Goal: Task Accomplishment & Management: Manage account settings

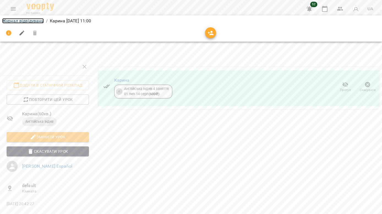
click at [29, 23] on link "Журнал відвідувань" at bounding box center [23, 20] width 42 height 5
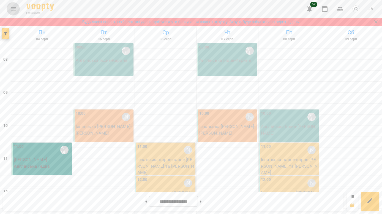
click at [12, 8] on icon "Menu" at bounding box center [13, 9] width 7 height 7
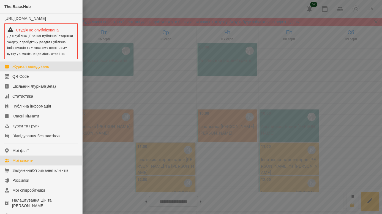
click at [23, 163] on div "Мої клієнти" at bounding box center [22, 161] width 21 height 6
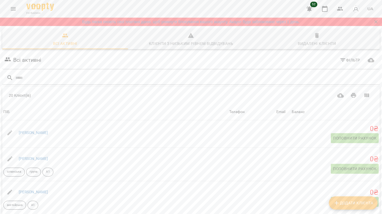
scroll to position [62, 0]
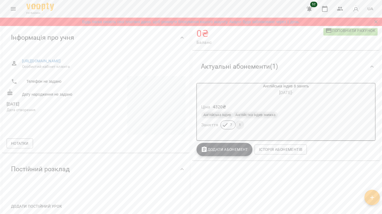
scroll to position [52, 0]
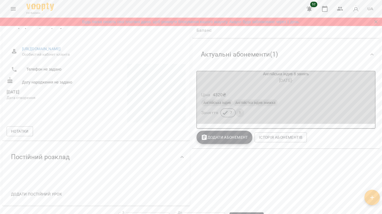
click at [341, 87] on div "Ціна 4320 ₴ Англійська Індив Англійстка індив знижка Заняття 7 1" at bounding box center [286, 105] width 179 height 37
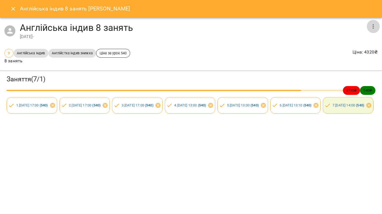
click at [374, 23] on icon "button" at bounding box center [373, 26] width 7 height 7
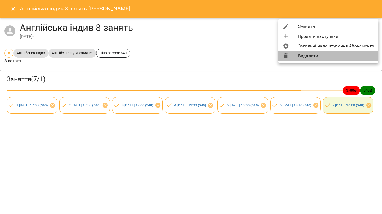
click at [320, 57] on li "Видалити" at bounding box center [329, 56] width 100 height 10
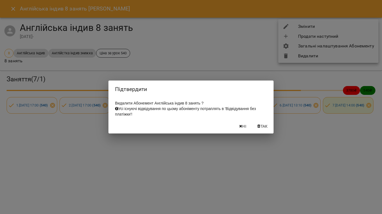
click at [261, 127] on span "Так" at bounding box center [264, 126] width 7 height 7
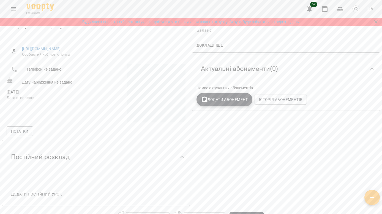
click at [212, 101] on span "Додати Абонемент" at bounding box center [224, 99] width 47 height 7
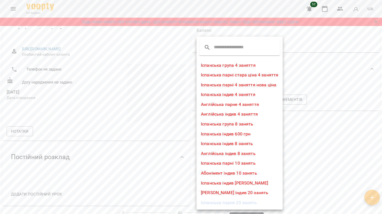
click at [221, 113] on li "Англійська індив 4 заняття" at bounding box center [240, 114] width 86 height 10
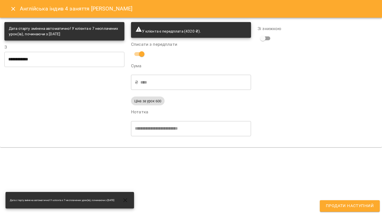
click at [52, 58] on input "**********" at bounding box center [64, 59] width 120 height 15
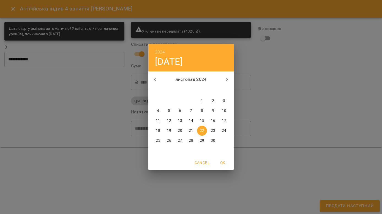
click at [152, 80] on icon "button" at bounding box center [155, 79] width 7 height 7
click at [228, 78] on icon "button" at bounding box center [227, 79] width 7 height 7
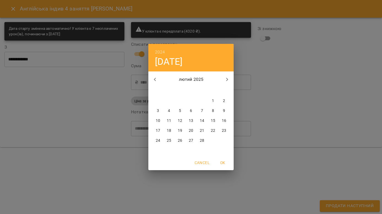
click at [228, 78] on icon "button" at bounding box center [227, 79] width 7 height 7
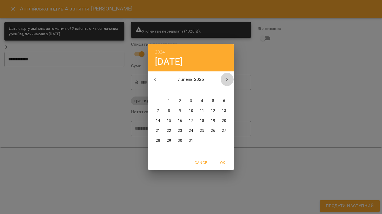
click at [228, 77] on icon "button" at bounding box center [227, 79] width 7 height 7
click at [191, 121] on p "14" at bounding box center [191, 121] width 4 height 6
type input "**********"
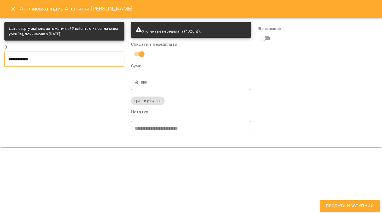
click at [340, 203] on span "Продати наступний" at bounding box center [350, 205] width 48 height 7
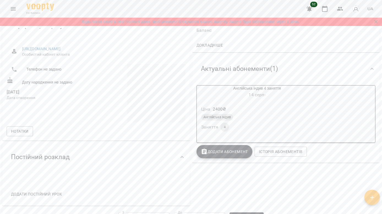
scroll to position [0, 0]
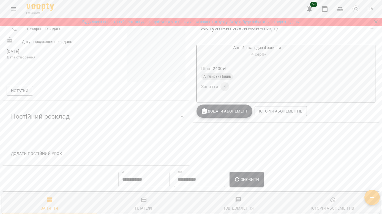
scroll to position [207, 0]
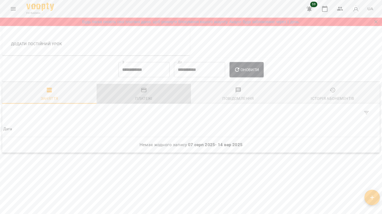
click at [149, 100] on div "Платежі" at bounding box center [143, 98] width 17 height 7
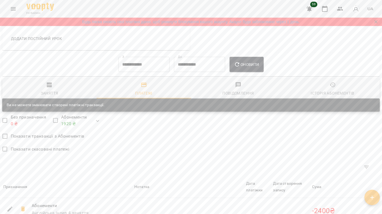
scroll to position [300, 0]
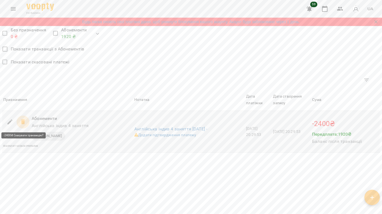
click at [21, 122] on icon at bounding box center [23, 121] width 4 height 5
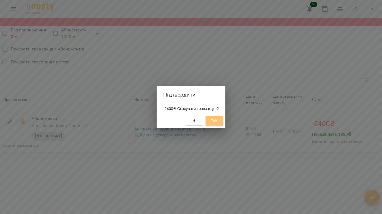
click at [217, 121] on span "Так" at bounding box center [214, 120] width 7 height 7
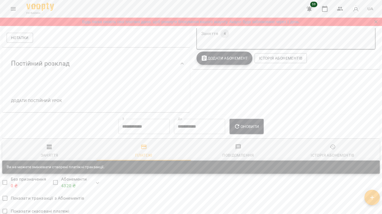
scroll to position [0, 0]
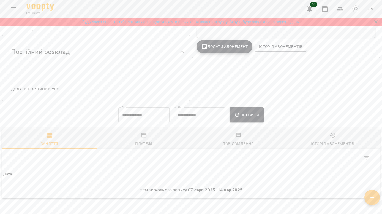
scroll to position [207, 0]
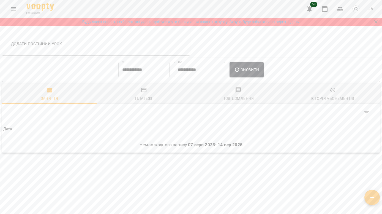
click at [142, 96] on div "Платежі" at bounding box center [143, 98] width 17 height 7
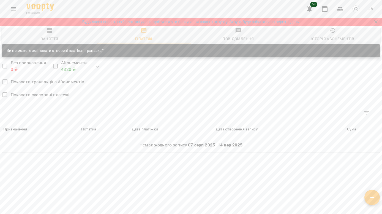
scroll to position [174, 0]
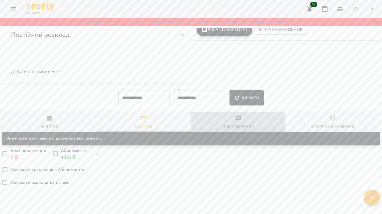
click at [233, 130] on div "Повідомлення" at bounding box center [239, 126] width 32 height 7
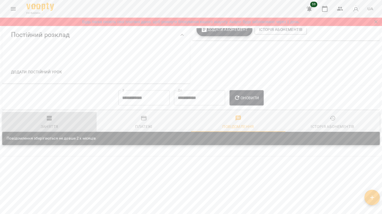
click at [50, 127] on span "Заняття" at bounding box center [50, 122] width 88 height 15
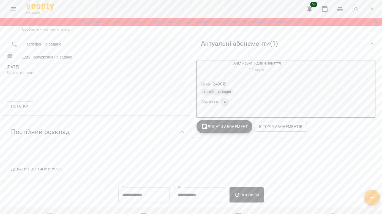
scroll to position [0, 0]
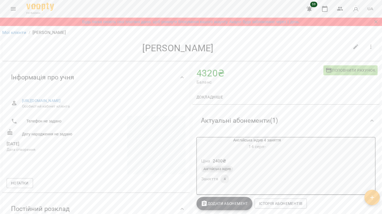
click at [255, 88] on div "4320 ₴ Баланс Поповнити рахунок" at bounding box center [286, 76] width 188 height 27
click at [219, 77] on h4 "4320 ₴" at bounding box center [260, 72] width 127 height 11
click at [206, 96] on span "Докладніше" at bounding box center [210, 97] width 26 height 7
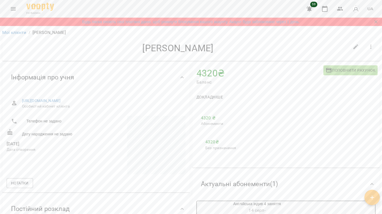
click at [212, 118] on p "4320 ₴" at bounding box center [221, 118] width 40 height 7
click at [214, 144] on p "4320 ₴" at bounding box center [221, 142] width 31 height 7
click at [373, 45] on icon "button" at bounding box center [371, 47] width 7 height 7
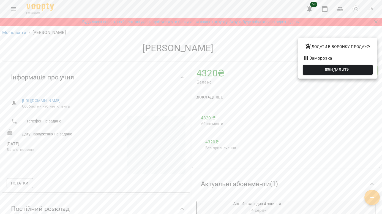
click at [196, 156] on div at bounding box center [191, 107] width 382 height 214
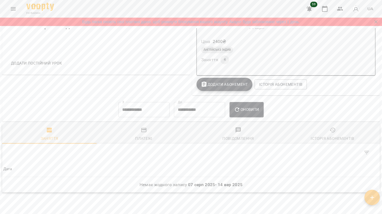
scroll to position [188, 0]
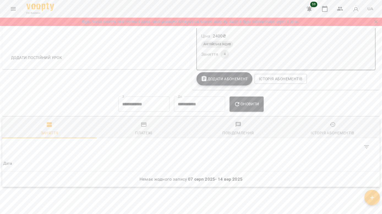
click at [328, 132] on div "Історія абонементів" at bounding box center [333, 132] width 44 height 7
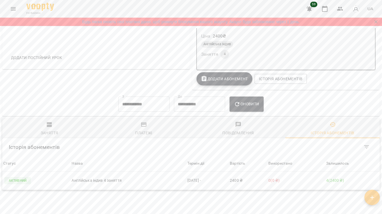
scroll to position [226, 0]
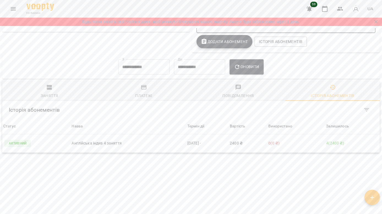
click at [356, 120] on th "Залишилось" at bounding box center [352, 125] width 55 height 15
click at [309, 109] on div "Table Toolbar" at bounding box center [291, 109] width 163 height 13
click at [333, 142] on p "4 ( 2400 ₴ )" at bounding box center [352, 143] width 53 height 6
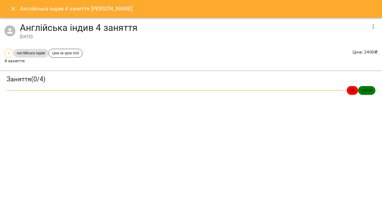
click at [375, 28] on icon "button" at bounding box center [373, 26] width 7 height 7
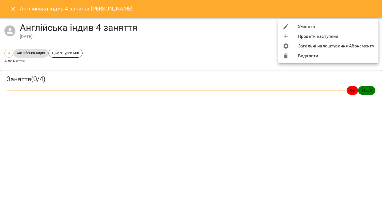
click at [295, 56] on div at bounding box center [290, 56] width 15 height 7
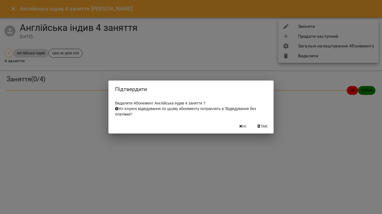
click at [263, 129] on span "Так" at bounding box center [264, 126] width 7 height 7
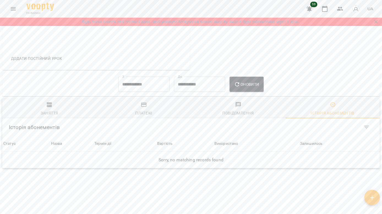
scroll to position [0, 0]
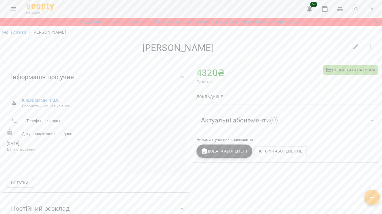
click at [213, 74] on h4 "4320 ₴" at bounding box center [260, 72] width 127 height 11
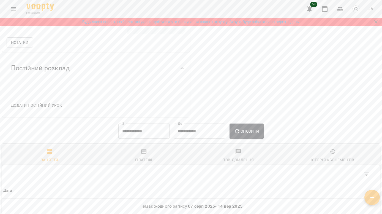
scroll to position [207, 0]
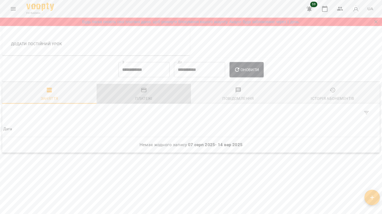
click at [144, 96] on div "Платежі" at bounding box center [143, 98] width 17 height 7
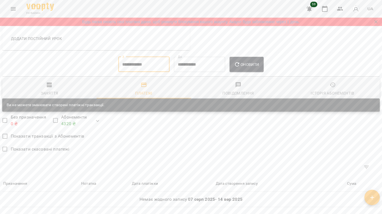
click at [136, 72] on input "**********" at bounding box center [143, 64] width 51 height 15
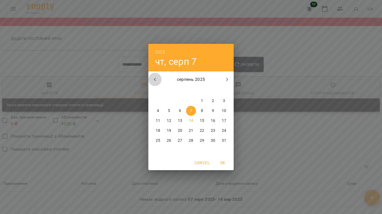
click at [156, 77] on icon "button" at bounding box center [155, 79] width 7 height 7
click at [155, 78] on icon "button" at bounding box center [155, 79] width 7 height 7
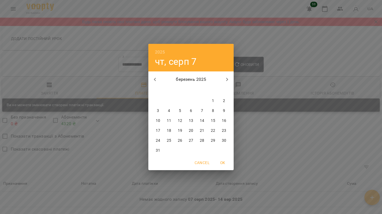
click at [155, 78] on icon "button" at bounding box center [155, 79] width 7 height 7
click at [186, 130] on div "21" at bounding box center [191, 131] width 11 height 10
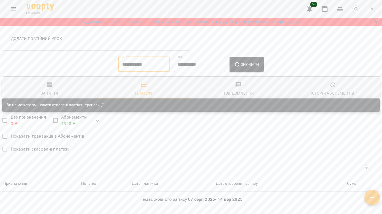
click at [160, 72] on input "**********" at bounding box center [143, 64] width 51 height 15
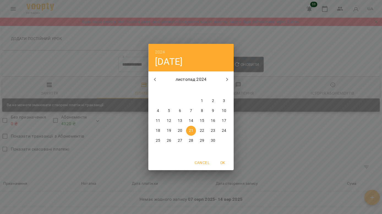
click at [202, 101] on p "1" at bounding box center [202, 101] width 2 height 6
type input "**********"
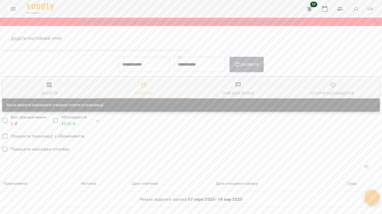
click at [258, 68] on span "Оновити" at bounding box center [246, 64] width 25 height 7
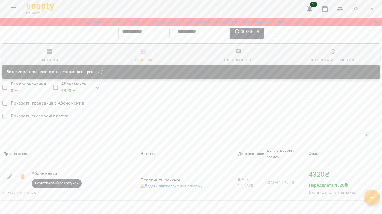
scroll to position [293, 0]
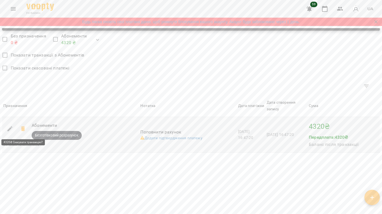
click at [24, 127] on icon at bounding box center [23, 128] width 4 height 5
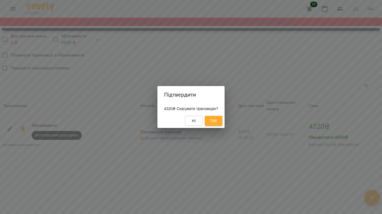
click at [217, 120] on span "Так" at bounding box center [213, 120] width 7 height 7
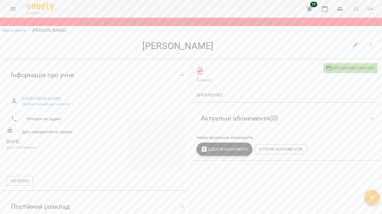
scroll to position [0, 0]
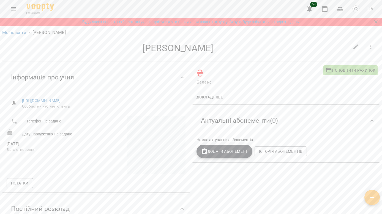
click at [222, 148] on button "Додати Абонемент" at bounding box center [225, 151] width 56 height 13
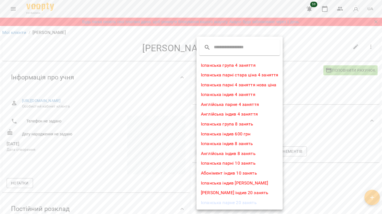
click at [229, 114] on li "Англійська індив 4 заняття" at bounding box center [240, 114] width 86 height 10
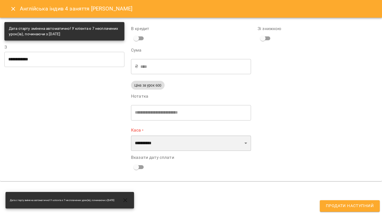
click at [239, 150] on select "**********" at bounding box center [191, 142] width 120 height 15
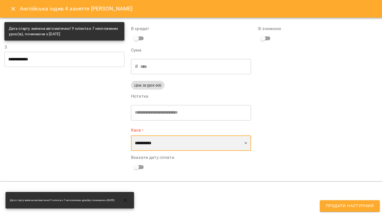
select select "****"
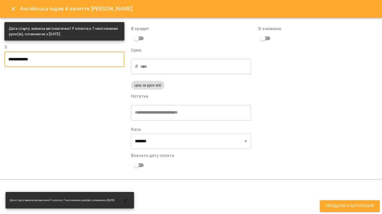
click at [76, 64] on input "**********" at bounding box center [64, 59] width 120 height 15
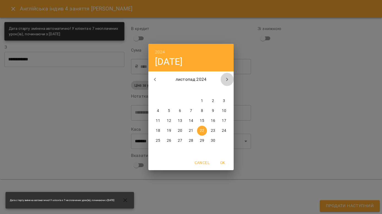
click at [225, 76] on button "button" at bounding box center [227, 79] width 13 height 13
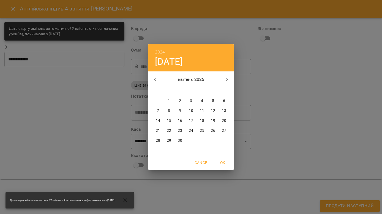
click at [225, 76] on button "button" at bounding box center [227, 79] width 13 height 13
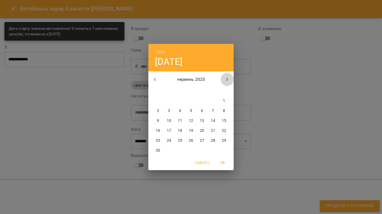
click at [225, 76] on button "button" at bounding box center [227, 79] width 13 height 13
click at [193, 121] on span "14" at bounding box center [191, 121] width 10 height 6
type input "**********"
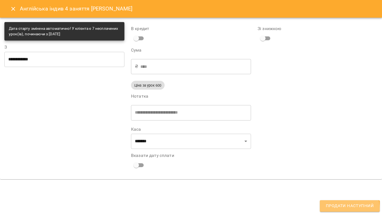
click at [345, 209] on span "Продати наступний" at bounding box center [350, 205] width 48 height 7
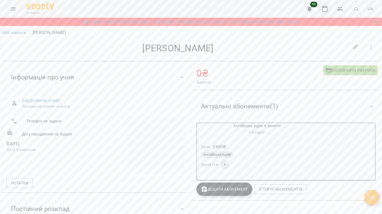
click at [324, 8] on icon "button" at bounding box center [325, 9] width 7 height 7
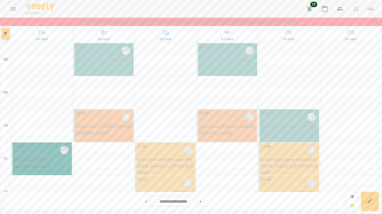
scroll to position [251, 0]
click at [145, 202] on button at bounding box center [145, 201] width 1 height 12
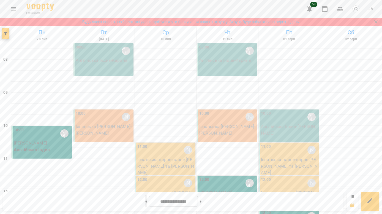
click at [145, 198] on button at bounding box center [145, 201] width 1 height 12
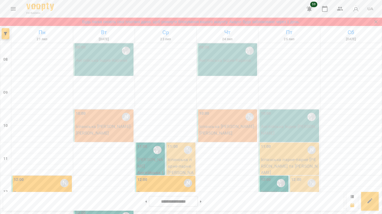
scroll to position [47, 0]
click at [202, 199] on button at bounding box center [200, 201] width 1 height 12
type input "**********"
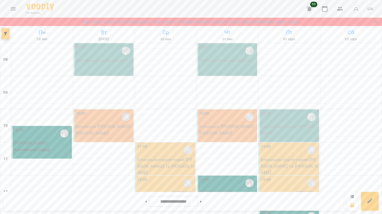
click at [174, 189] on p "Іспанська парне - Савєлʼєви" at bounding box center [165, 195] width 57 height 13
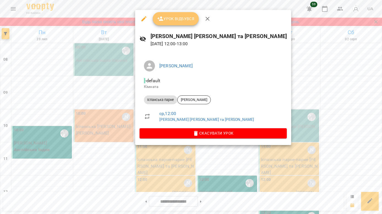
click at [184, 22] on button "Урок відбувся" at bounding box center [176, 18] width 46 height 13
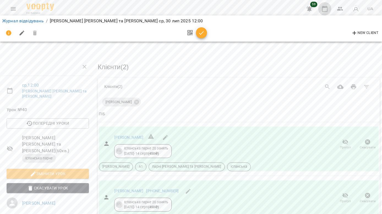
click at [324, 10] on icon "button" at bounding box center [325, 9] width 7 height 7
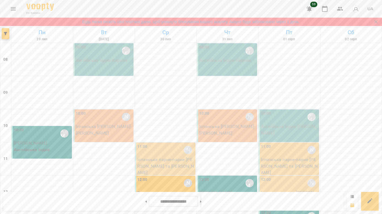
click at [202, 201] on icon at bounding box center [200, 201] width 1 height 2
type input "**********"
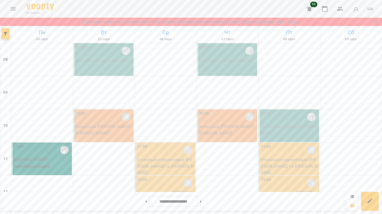
scroll to position [116, 0]
click at [36, 175] on div at bounding box center [42, 178] width 62 height 6
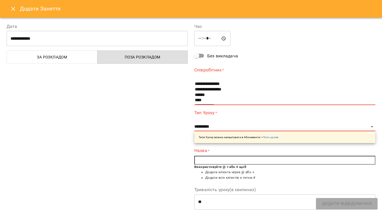
scroll to position [5, 0]
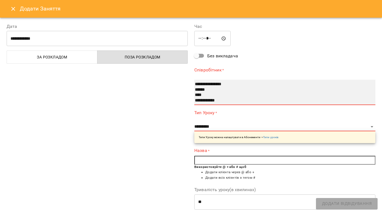
select select "**********"
click at [204, 95] on option "****" at bounding box center [282, 95] width 175 height 6
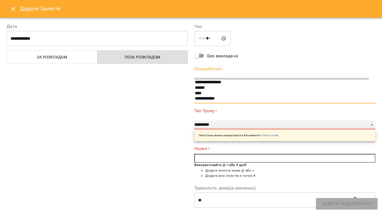
click at [211, 127] on select "**********" at bounding box center [285, 124] width 181 height 9
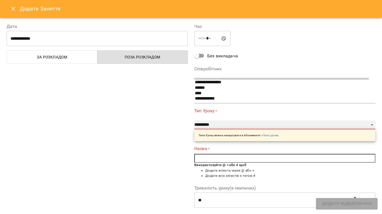
select select "**********"
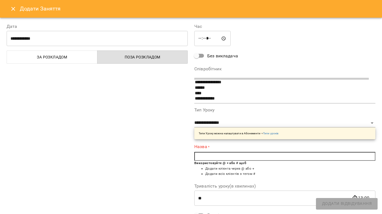
click at [203, 155] on input "text" at bounding box center [285, 156] width 181 height 9
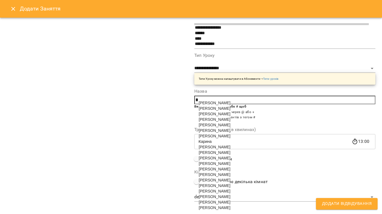
scroll to position [60, 0]
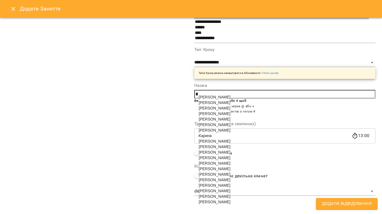
click at [219, 176] on span "Савєлʼєв Андрій" at bounding box center [215, 174] width 32 height 4
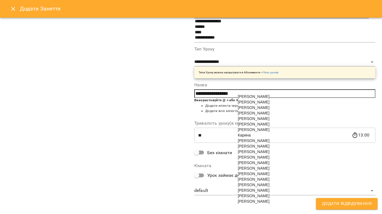
click at [262, 181] on span "Савєлʼєва Інна" at bounding box center [254, 179] width 32 height 4
type input "**********"
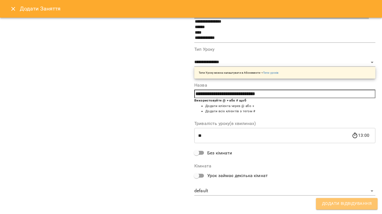
click at [347, 204] on span "Додати Відвідування" at bounding box center [347, 203] width 50 height 7
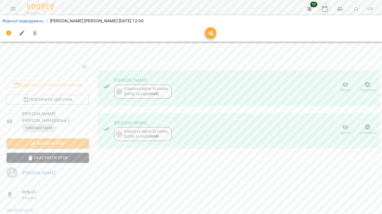
click at [325, 7] on icon "button" at bounding box center [325, 9] width 6 height 6
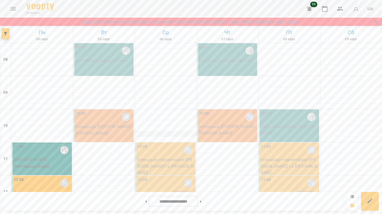
scroll to position [35, 0]
click at [163, 177] on div "12:00 Юлія" at bounding box center [165, 183] width 57 height 13
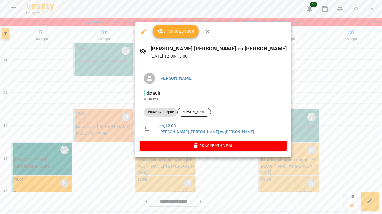
click at [182, 37] on button "Урок відбувся" at bounding box center [176, 31] width 46 height 13
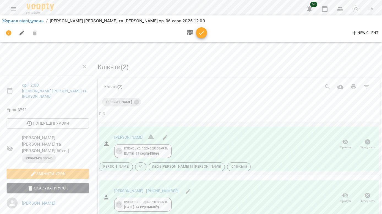
scroll to position [2, 0]
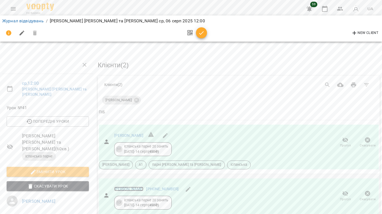
click at [132, 187] on link "Савєлʼєва Інна" at bounding box center [128, 189] width 29 height 4
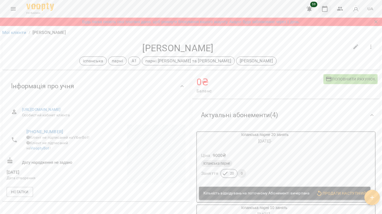
click at [323, 11] on icon "button" at bounding box center [325, 9] width 6 height 6
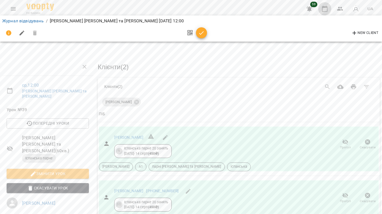
click at [323, 10] on icon "button" at bounding box center [325, 9] width 6 height 6
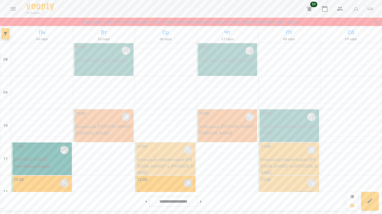
click at [10, 4] on button "Menu" at bounding box center [13, 8] width 13 height 13
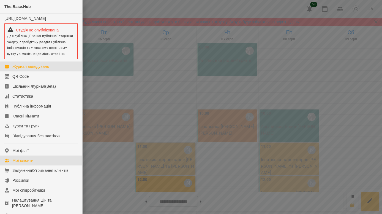
click at [27, 163] on div "Мої клієнти" at bounding box center [22, 161] width 21 height 6
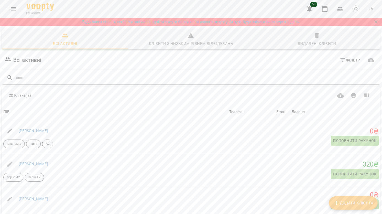
scroll to position [1, 0]
click at [40, 161] on link "[PERSON_NAME]" at bounding box center [33, 163] width 29 height 4
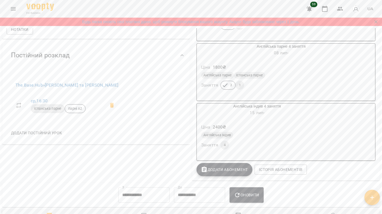
scroll to position [162, 0]
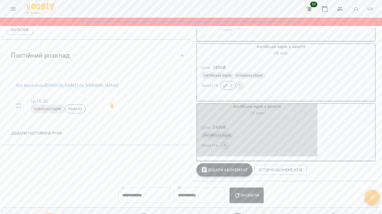
click at [291, 129] on div "Ціна 2400 ₴" at bounding box center [257, 127] width 114 height 10
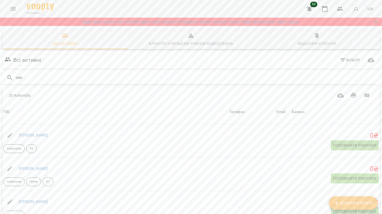
scroll to position [353, 0]
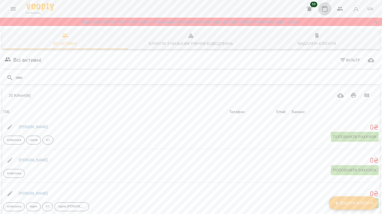
click at [326, 8] on icon "button" at bounding box center [325, 9] width 7 height 7
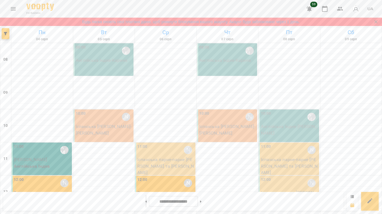
click at [145, 202] on icon at bounding box center [145, 201] width 1 height 2
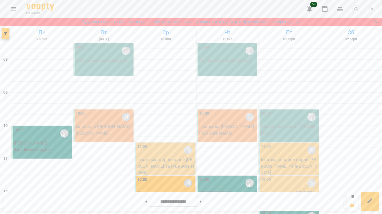
scroll to position [85, 0]
click at [202, 205] on button at bounding box center [200, 201] width 1 height 12
type input "**********"
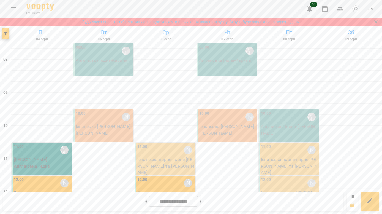
scroll to position [76, 0]
click at [281, 208] on div at bounding box center [290, 211] width 62 height 6
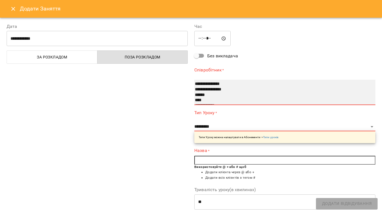
select select "**********"
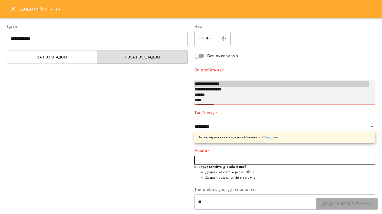
click at [211, 88] on option "**********" at bounding box center [282, 90] width 175 height 6
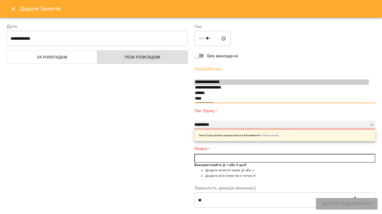
click at [210, 125] on select "**********" at bounding box center [285, 124] width 181 height 9
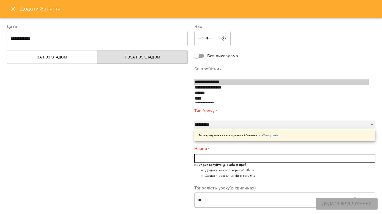
select select "**********"
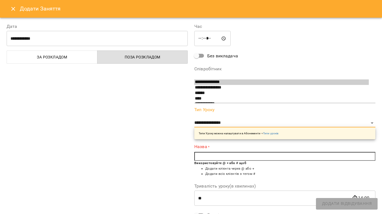
click at [210, 156] on input "text" at bounding box center [285, 156] width 181 height 9
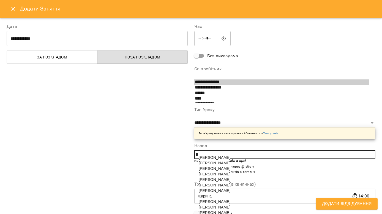
click at [215, 164] on span "[PERSON_NAME]" at bounding box center [215, 163] width 32 height 4
type input "**********"
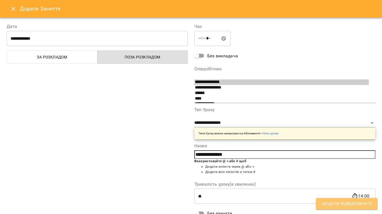
click at [345, 201] on span "Додати Відвідування" at bounding box center [347, 203] width 50 height 7
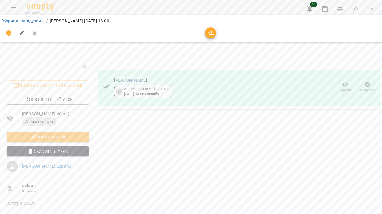
click at [137, 80] on link "[PERSON_NAME]" at bounding box center [130, 79] width 33 height 5
click at [371, 84] on span "Скасувати" at bounding box center [368, 86] width 16 height 11
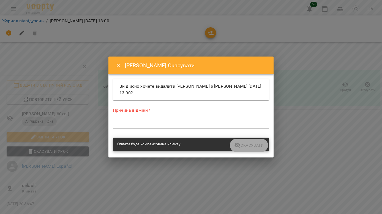
click at [193, 113] on div "Причина відміни * *" at bounding box center [191, 119] width 156 height 24
click at [192, 123] on textarea at bounding box center [191, 123] width 156 height 5
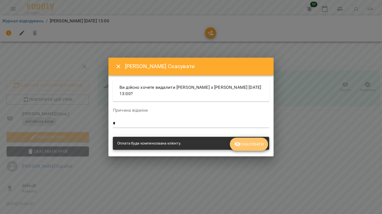
click at [247, 141] on span "Скасувати" at bounding box center [248, 144] width 29 height 7
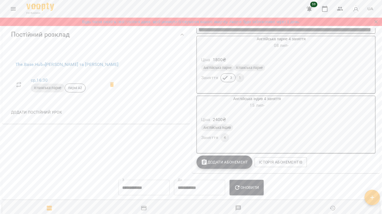
scroll to position [226, 0]
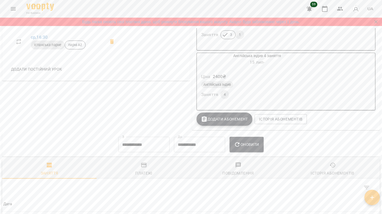
click at [249, 85] on div "Англійська Індив" at bounding box center [257, 84] width 112 height 7
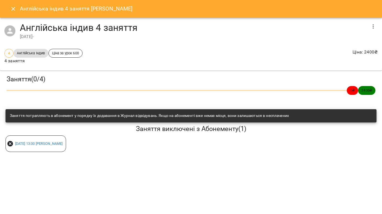
click at [11, 143] on icon at bounding box center [10, 144] width 6 height 6
click at [10, 144] on icon at bounding box center [10, 143] width 7 height 7
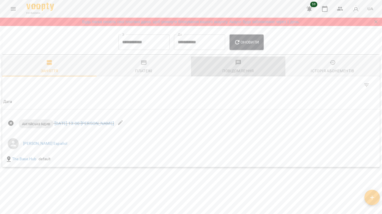
click at [239, 74] on div "Повідомлення" at bounding box center [239, 70] width 32 height 7
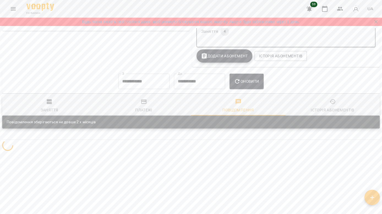
scroll to position [265, 0]
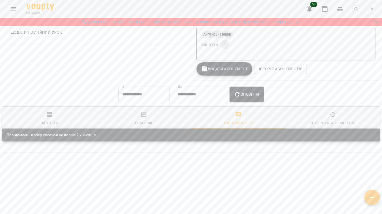
click at [140, 91] on input "**********" at bounding box center [143, 94] width 51 height 15
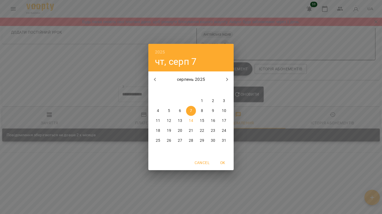
click at [153, 77] on icon "button" at bounding box center [155, 79] width 7 height 7
click at [190, 100] on p "3" at bounding box center [191, 101] width 2 height 6
type input "**********"
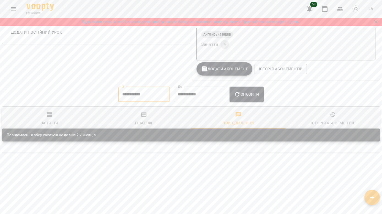
click at [237, 93] on icon "button" at bounding box center [237, 94] width 7 height 7
click at [251, 97] on span "Оновити" at bounding box center [246, 94] width 25 height 7
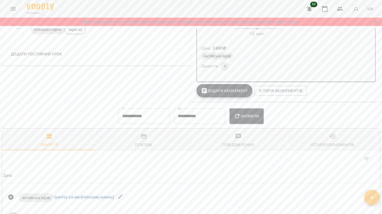
scroll to position [319, 0]
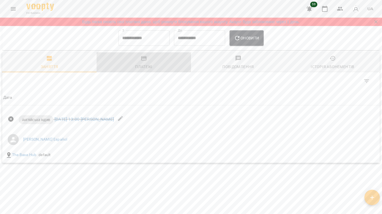
click at [148, 70] on div "Платежі" at bounding box center [143, 66] width 17 height 7
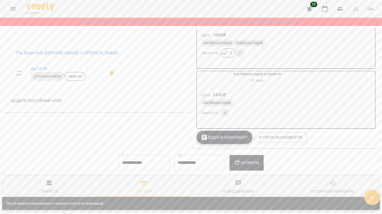
scroll to position [223, 0]
